Goal: Book appointment/travel/reservation

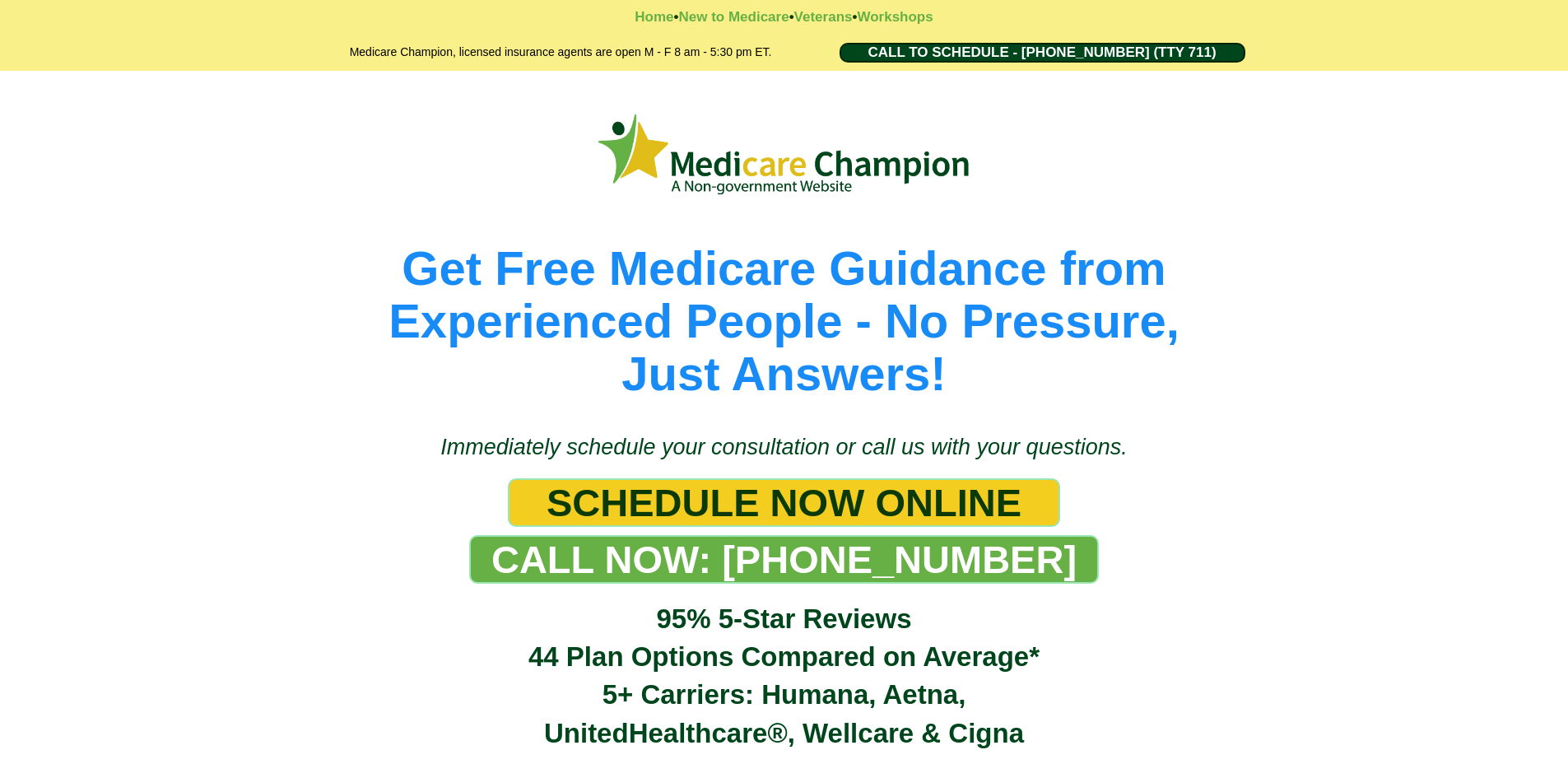
click at [954, 560] on span "CALL NOW: 1-888-344-8881" at bounding box center [784, 559] width 586 height 46
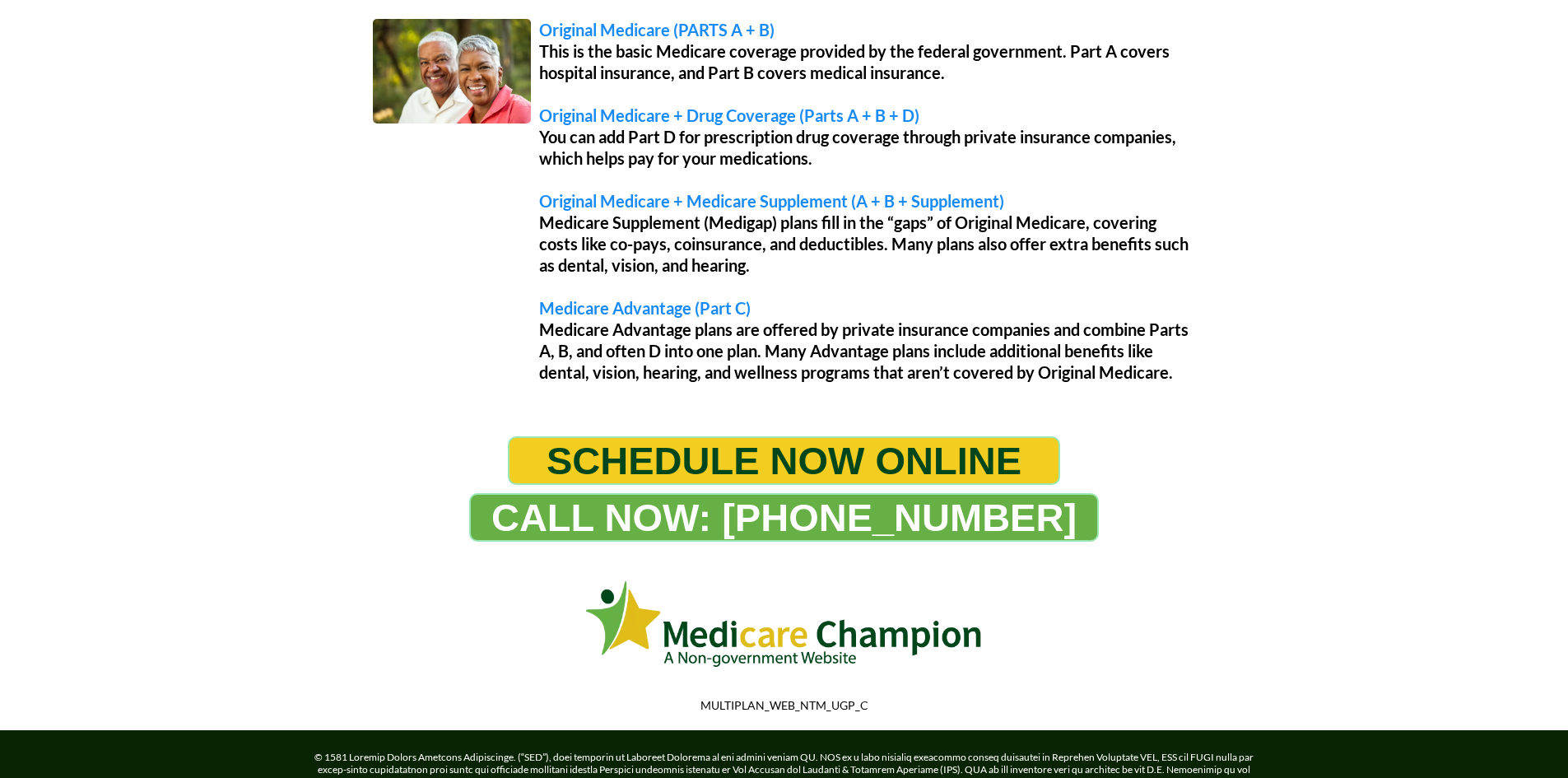
scroll to position [1400, 0]
click at [649, 458] on span "SCHEDULE NOW ONLINE" at bounding box center [784, 459] width 475 height 46
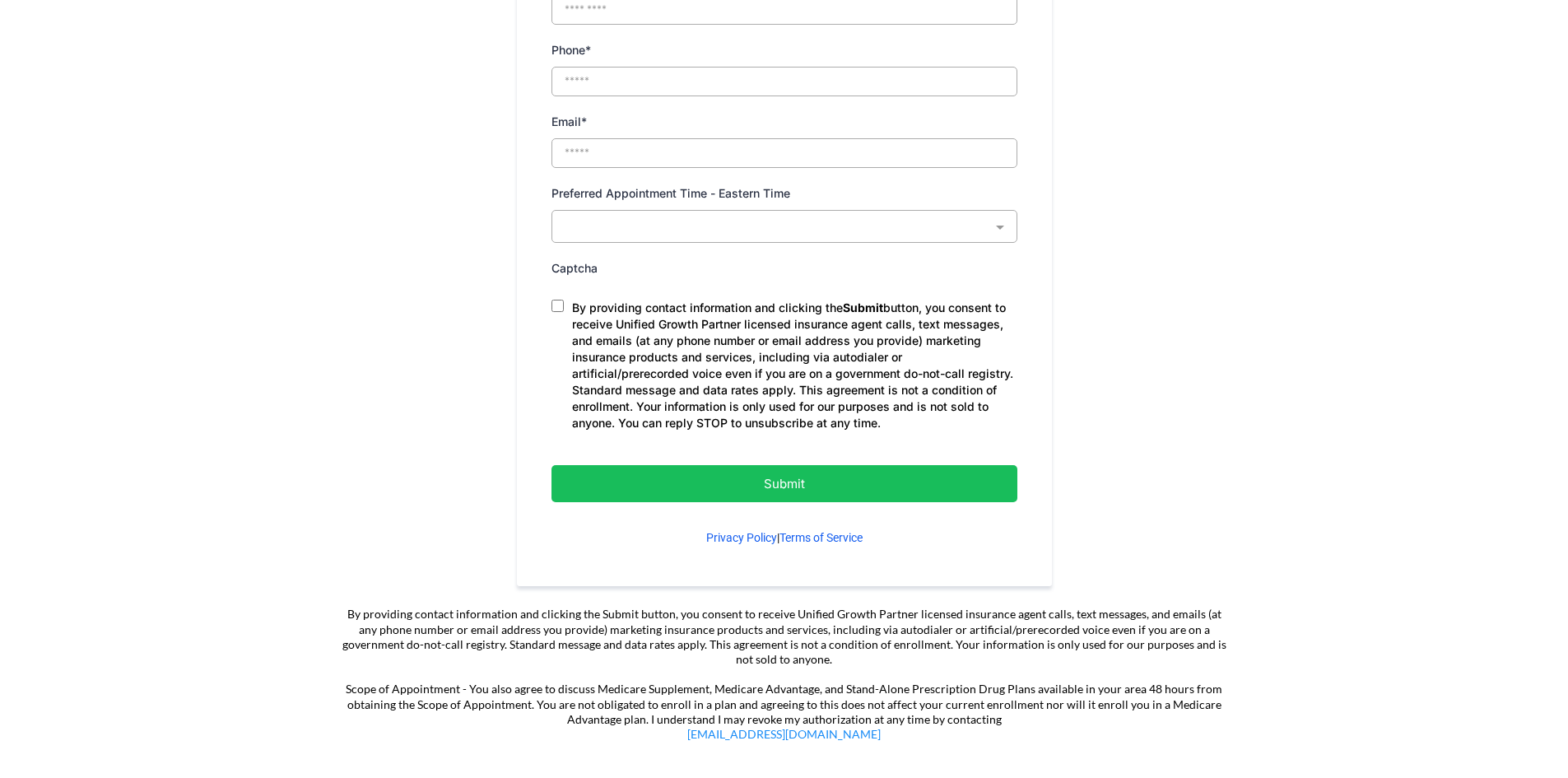
scroll to position [905, 0]
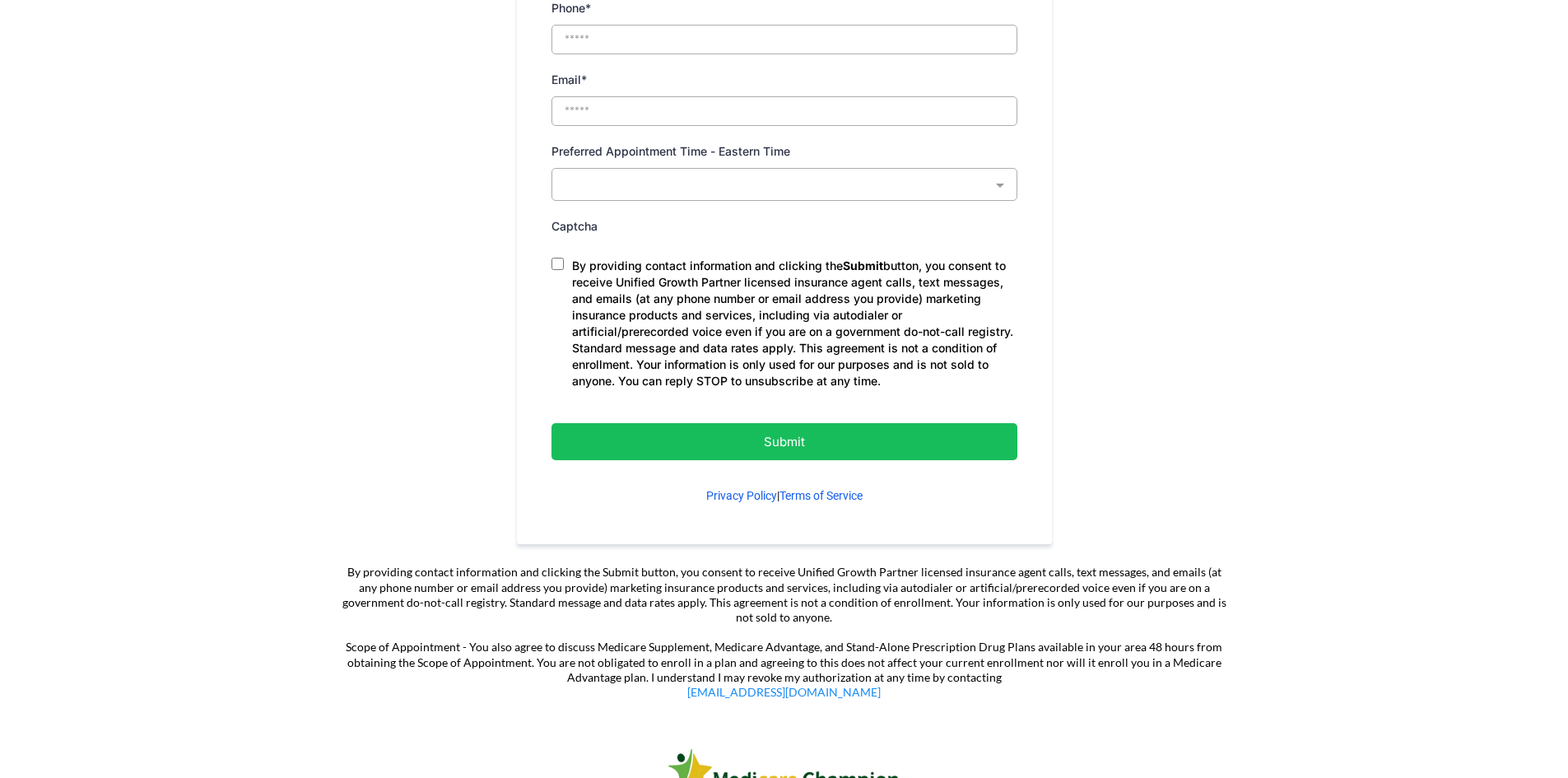
click at [803, 435] on p "Submit" at bounding box center [784, 442] width 384 height 22
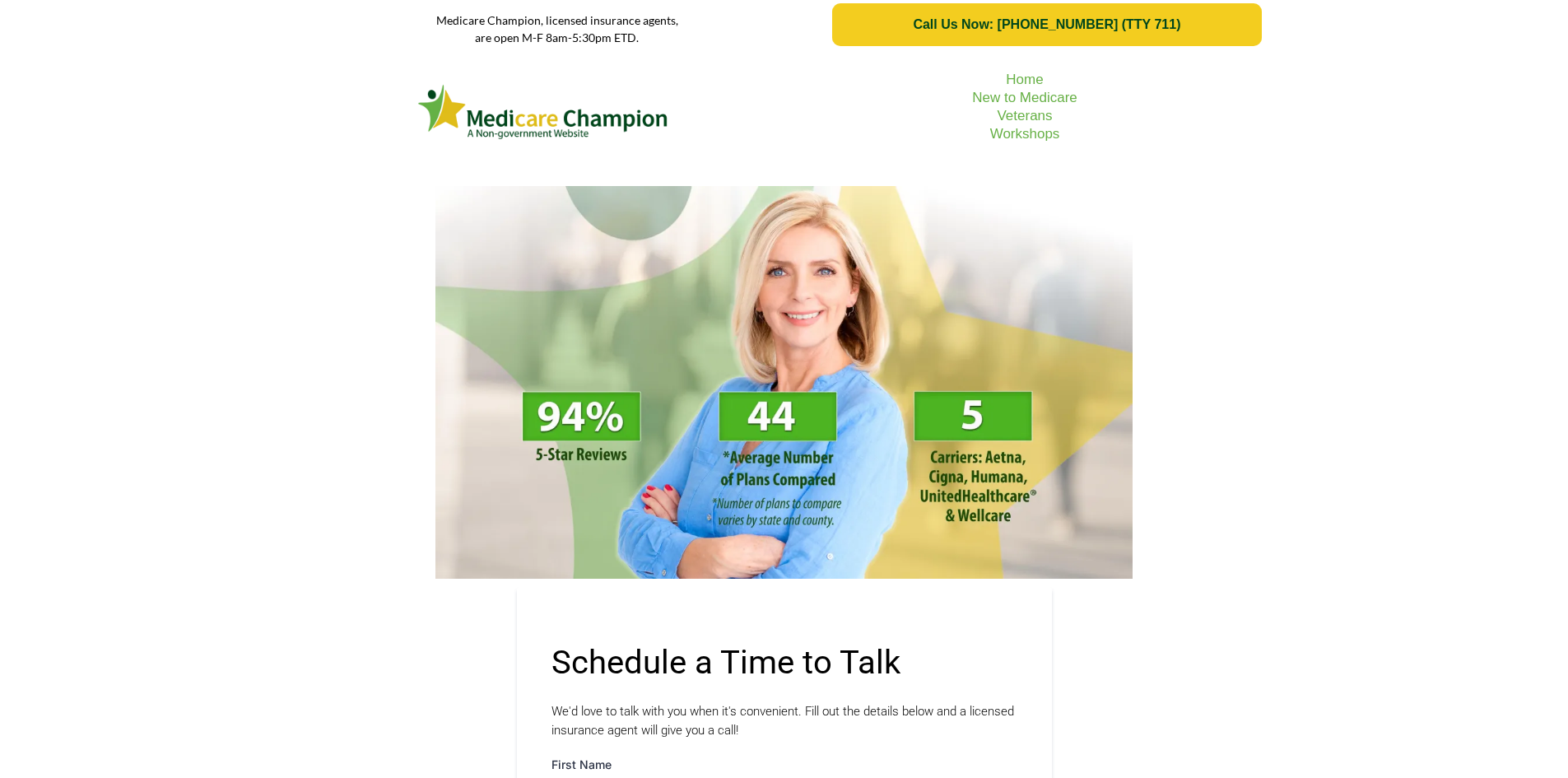
scroll to position [0, 0]
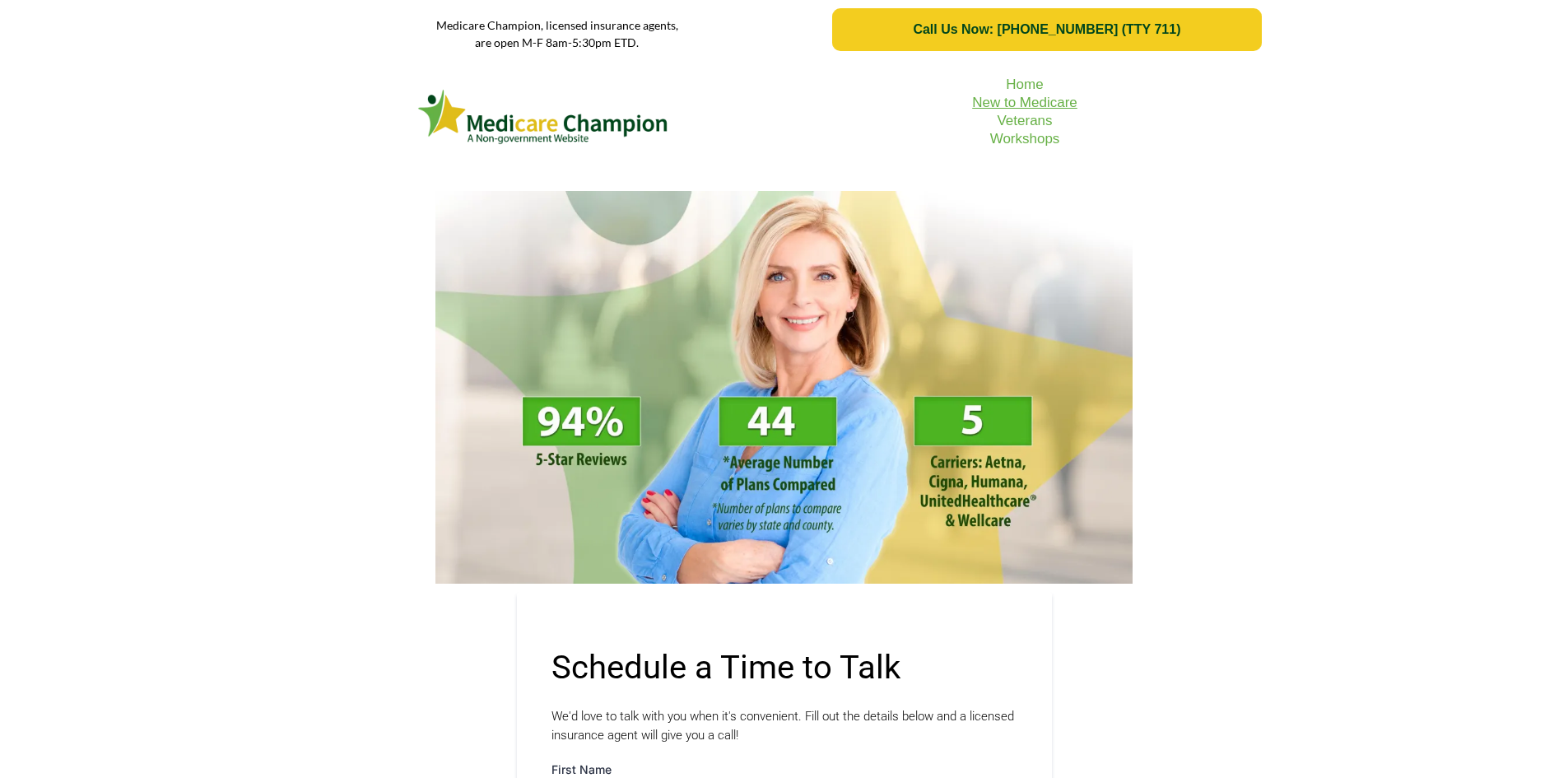
click at [1020, 99] on link "New to Medicare" at bounding box center [1024, 102] width 105 height 16
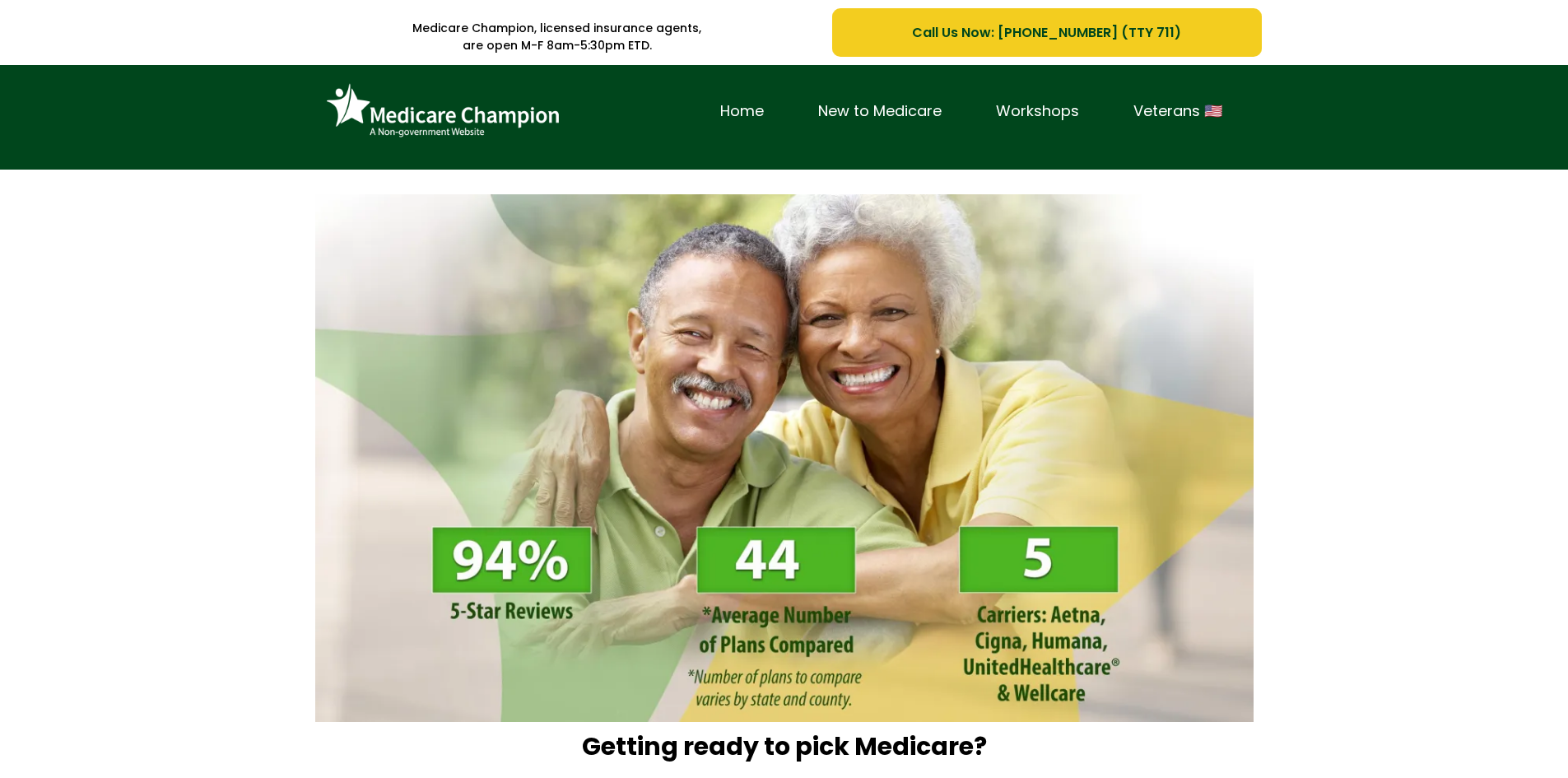
click at [1003, 28] on span "Call Us Now: [PHONE_NUMBER] (TTY 711)" at bounding box center [1047, 33] width 270 height 20
click at [1071, 111] on link "Workshops" at bounding box center [1037, 111] width 138 height 25
